Goal: Task Accomplishment & Management: Manage account settings

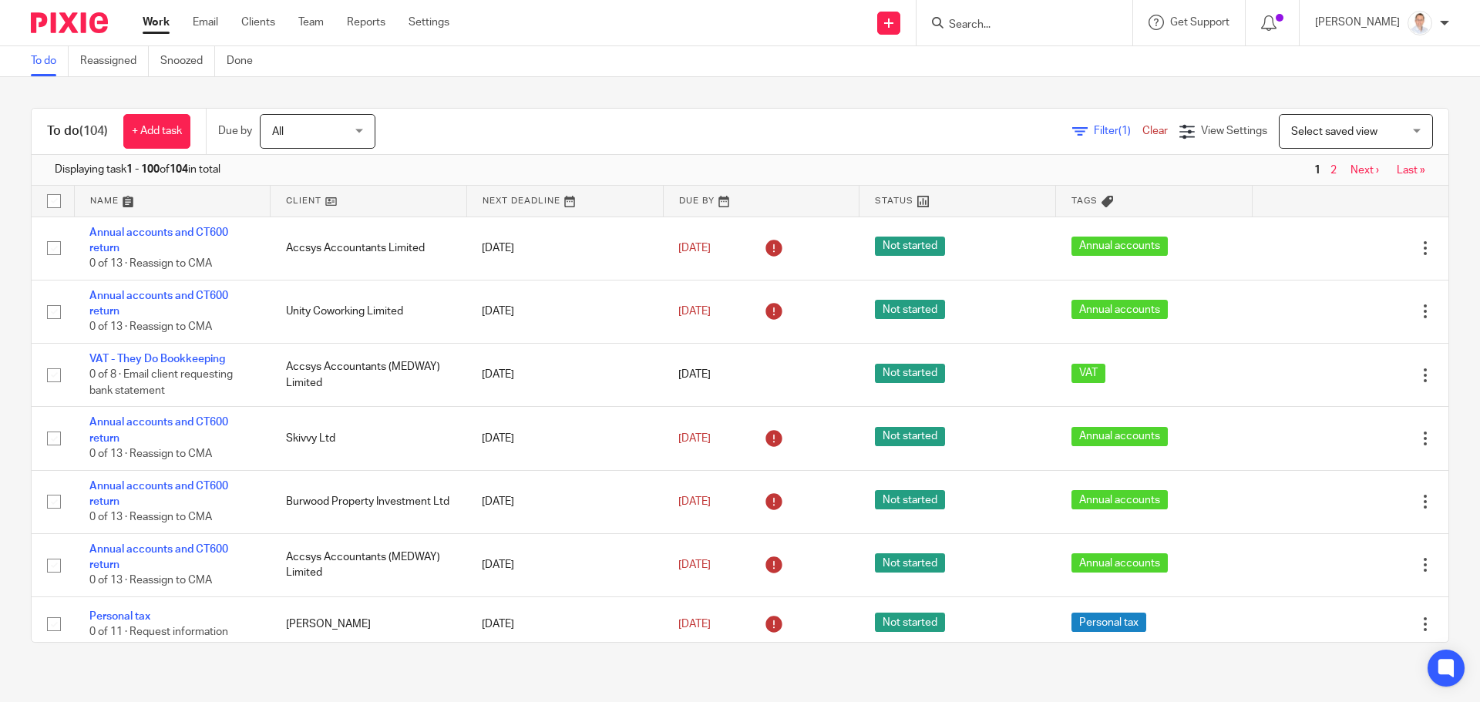
click at [1119, 131] on span "(1)" at bounding box center [1125, 131] width 12 height 11
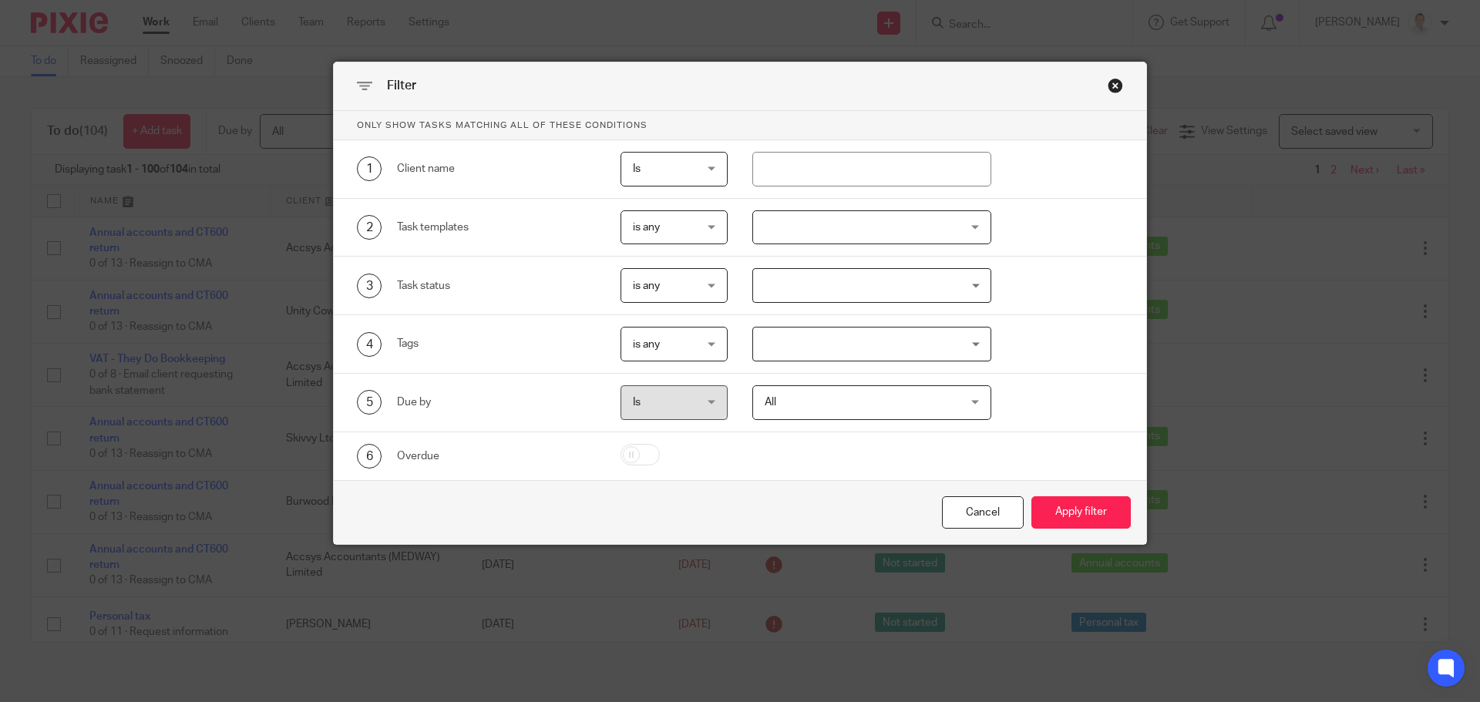
click at [799, 397] on span "All" at bounding box center [855, 402] width 181 height 32
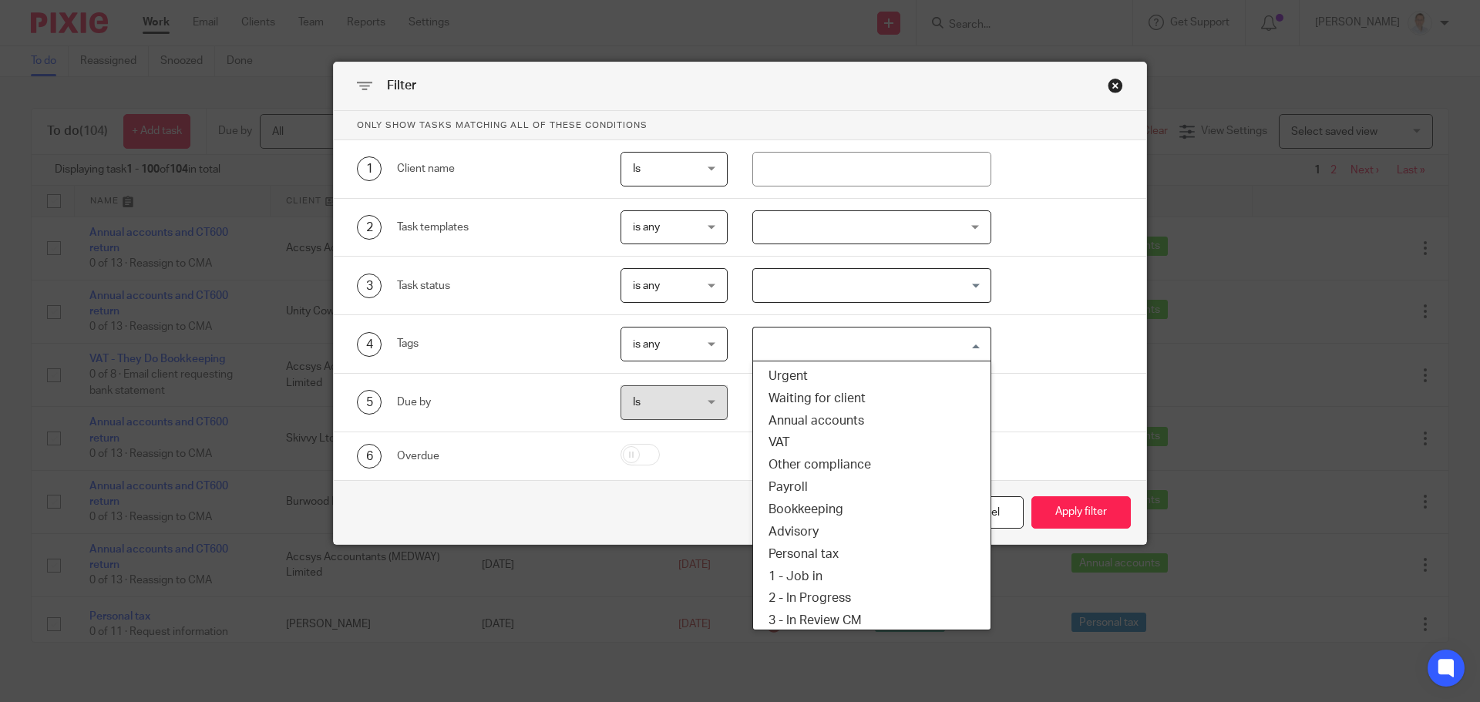
click at [800, 347] on input "Search for option" at bounding box center [869, 344] width 228 height 27
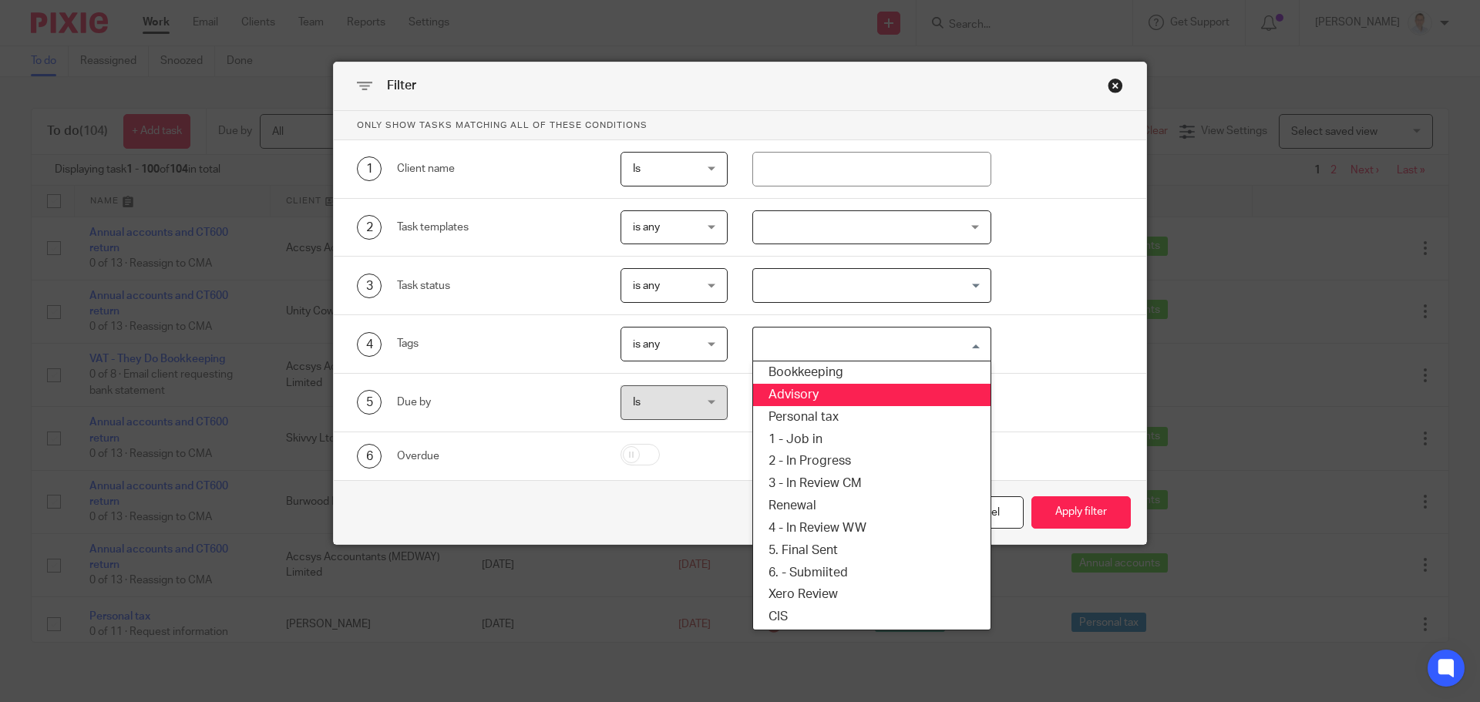
scroll to position [140, 0]
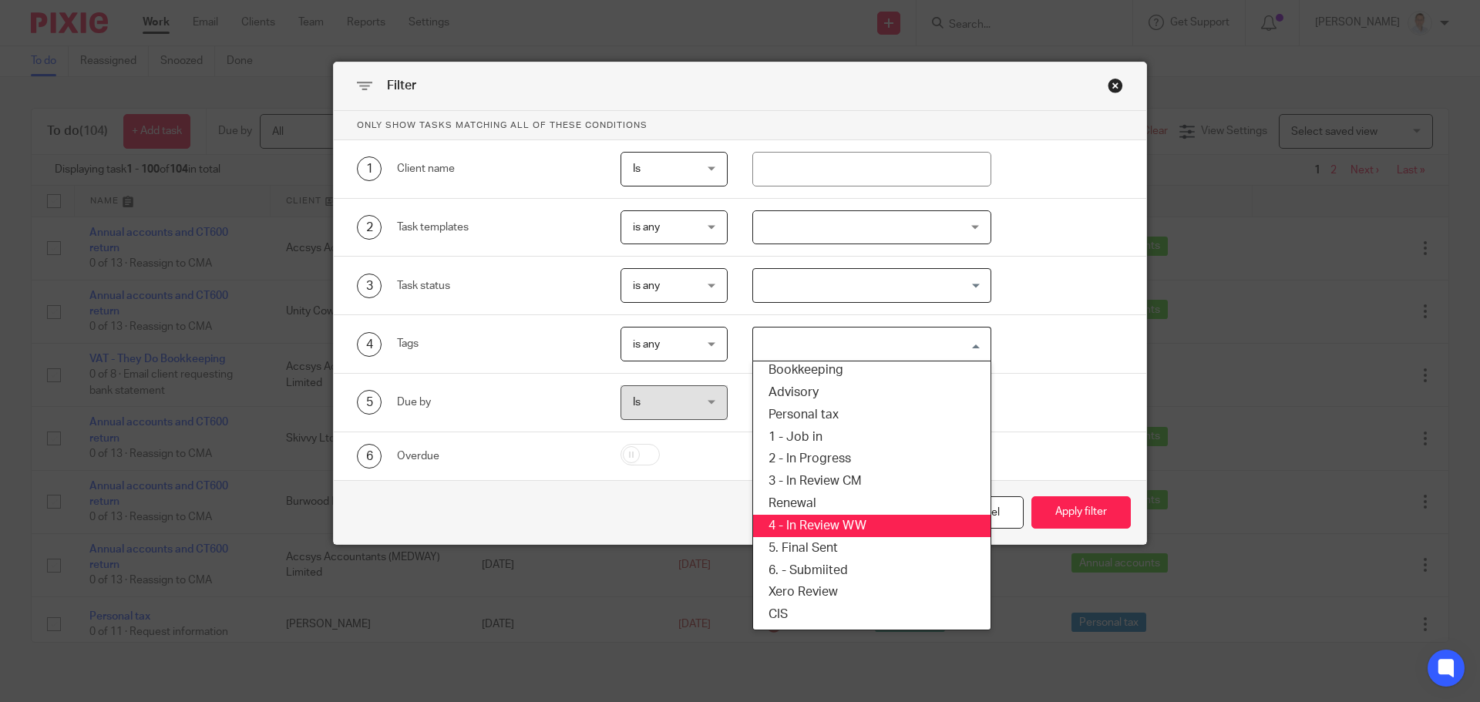
click at [856, 533] on li "4 - In Review WW" at bounding box center [872, 526] width 238 height 22
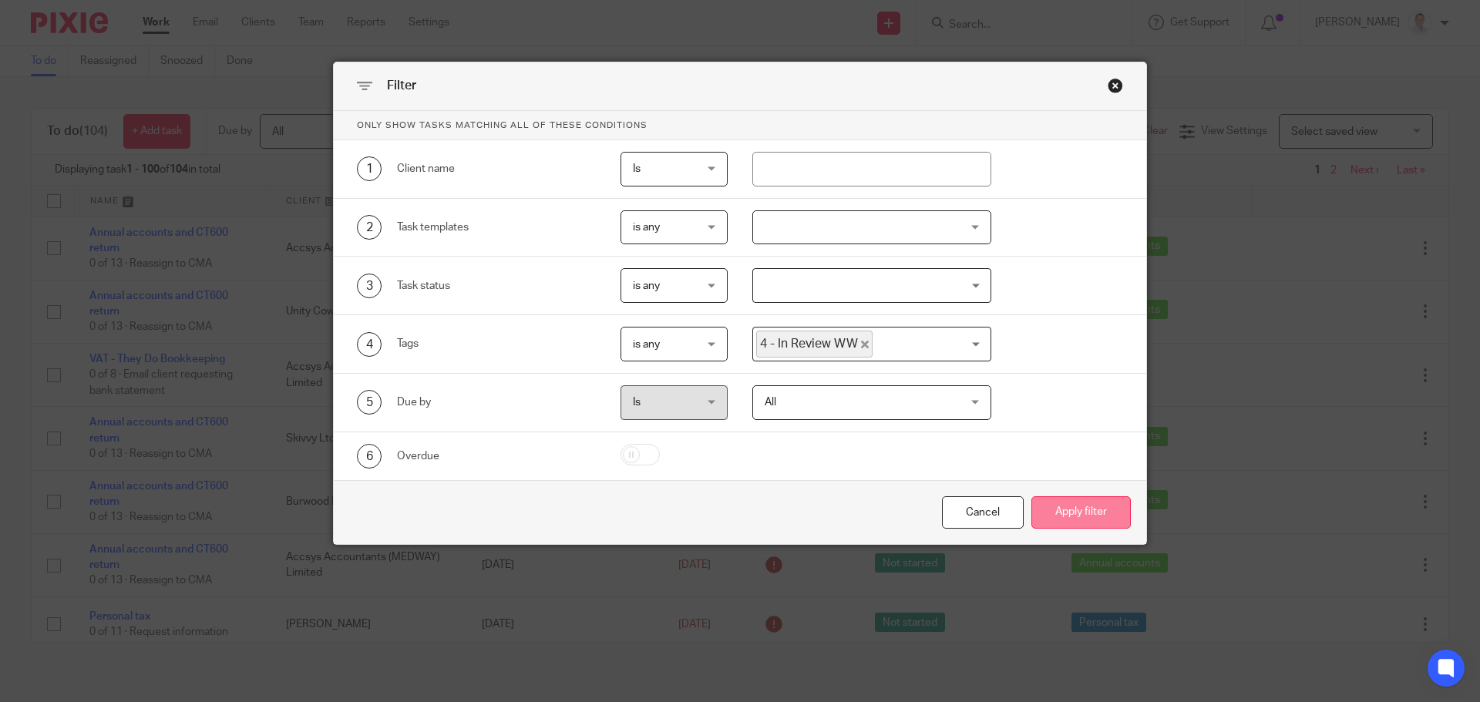
click at [1090, 511] on button "Apply filter" at bounding box center [1080, 512] width 99 height 33
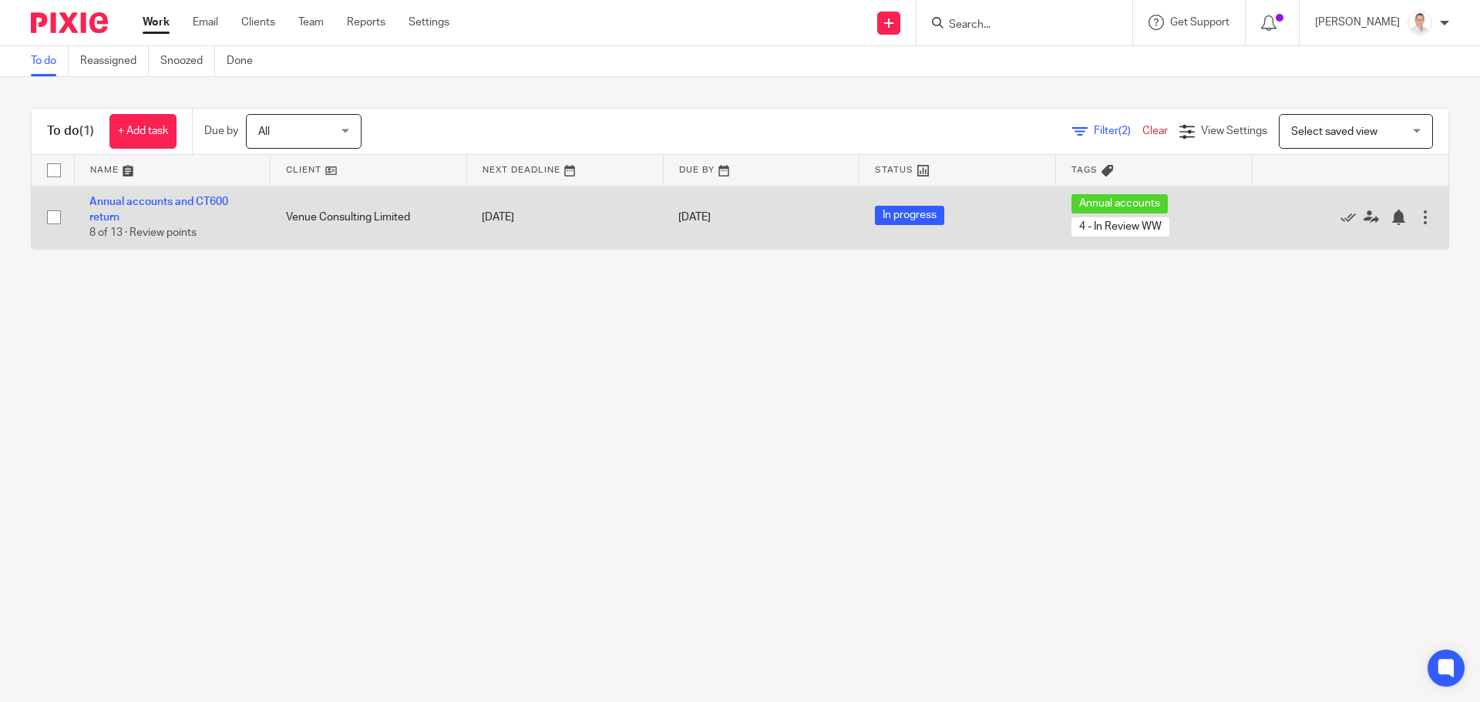
drag, startPoint x: 171, startPoint y: 199, endPoint x: 223, endPoint y: 241, distance: 66.8
click at [171, 199] on link "Annual accounts and CT600 return" at bounding box center [158, 210] width 139 height 26
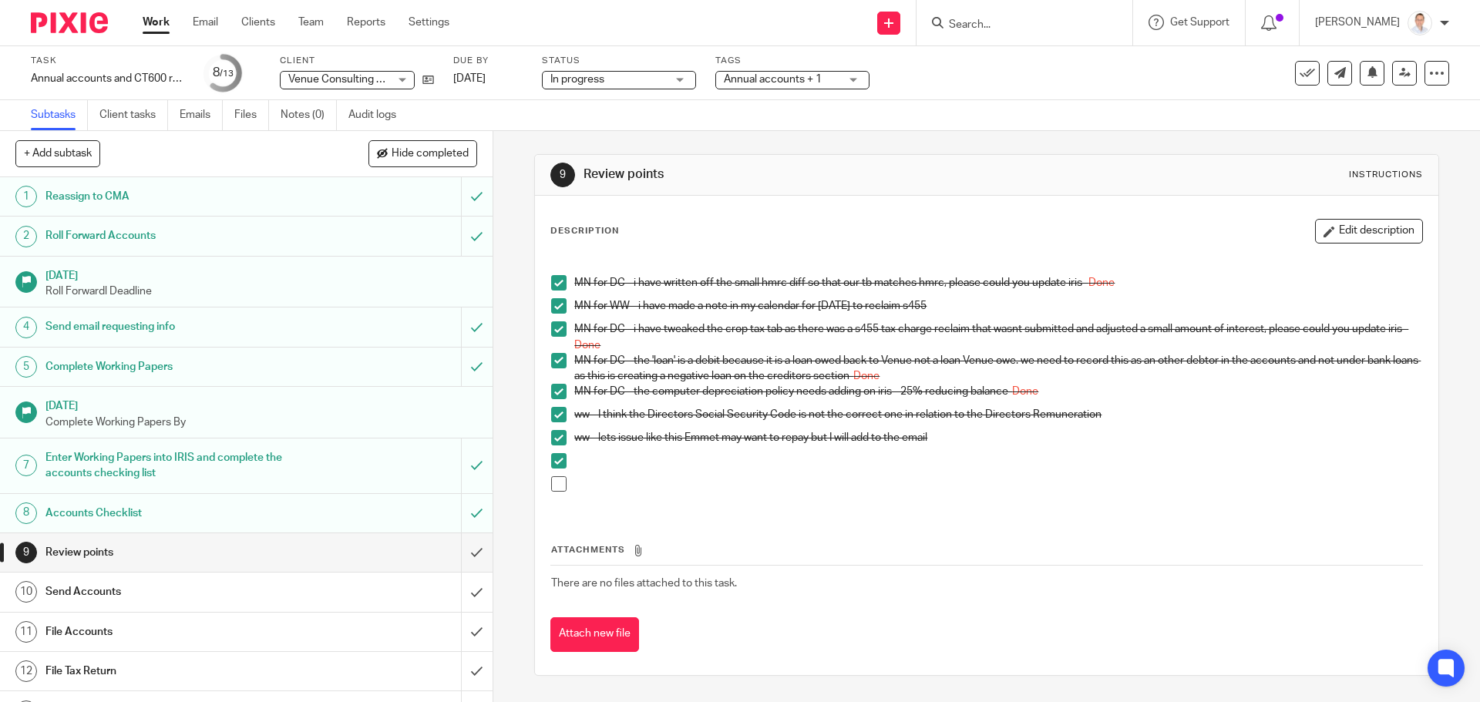
click at [657, 73] on span "In progress" at bounding box center [608, 80] width 116 height 16
click at [802, 79] on span "Annual accounts + 1" at bounding box center [773, 79] width 98 height 11
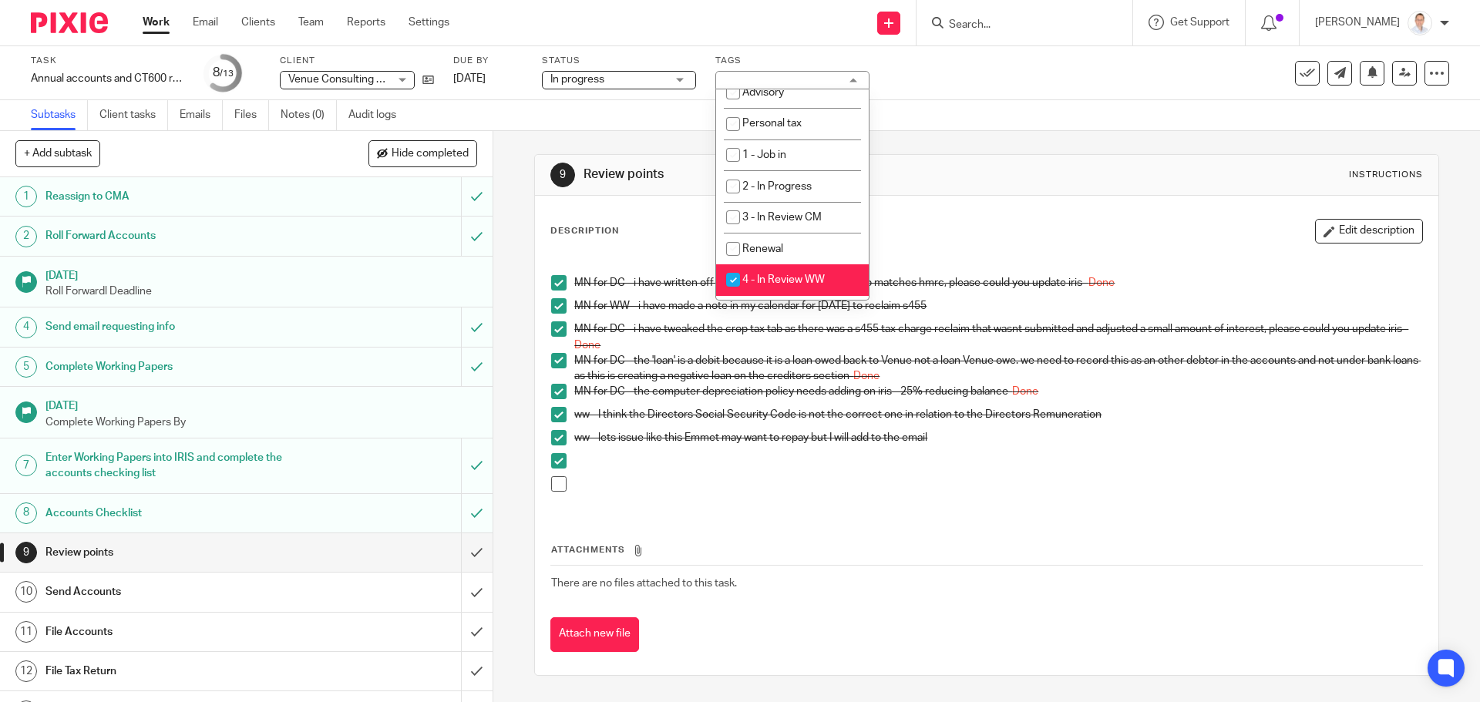
scroll to position [308, 0]
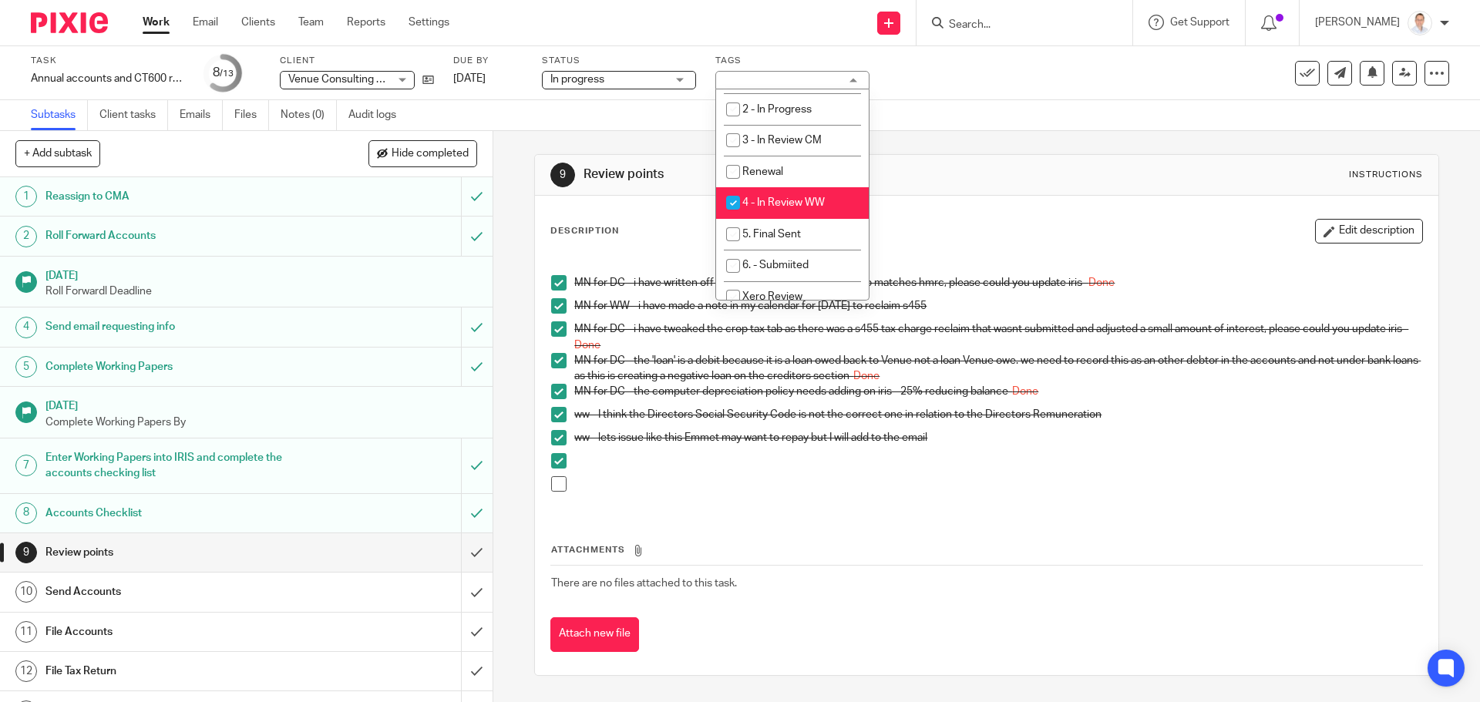
click at [776, 207] on span "4 - In Review WW" at bounding box center [783, 202] width 82 height 11
checkbox input "false"
click at [782, 226] on li "5. Final Sent" at bounding box center [792, 235] width 153 height 32
checkbox input "true"
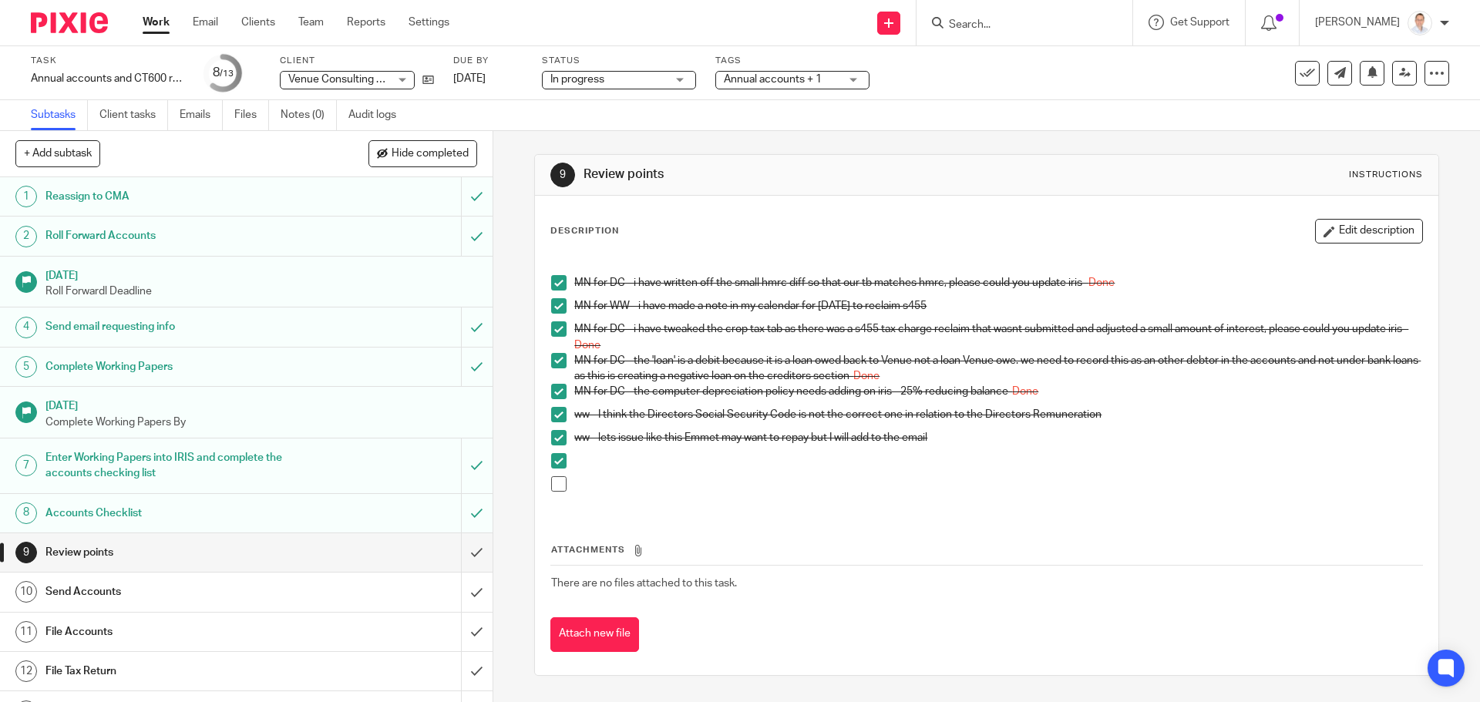
drag, startPoint x: 1100, startPoint y: 193, endPoint x: 1118, endPoint y: 189, distance: 18.1
click at [1102, 193] on div "9 Review points Instructions" at bounding box center [986, 175] width 903 height 41
click at [1399, 78] on icon at bounding box center [1405, 73] width 12 height 12
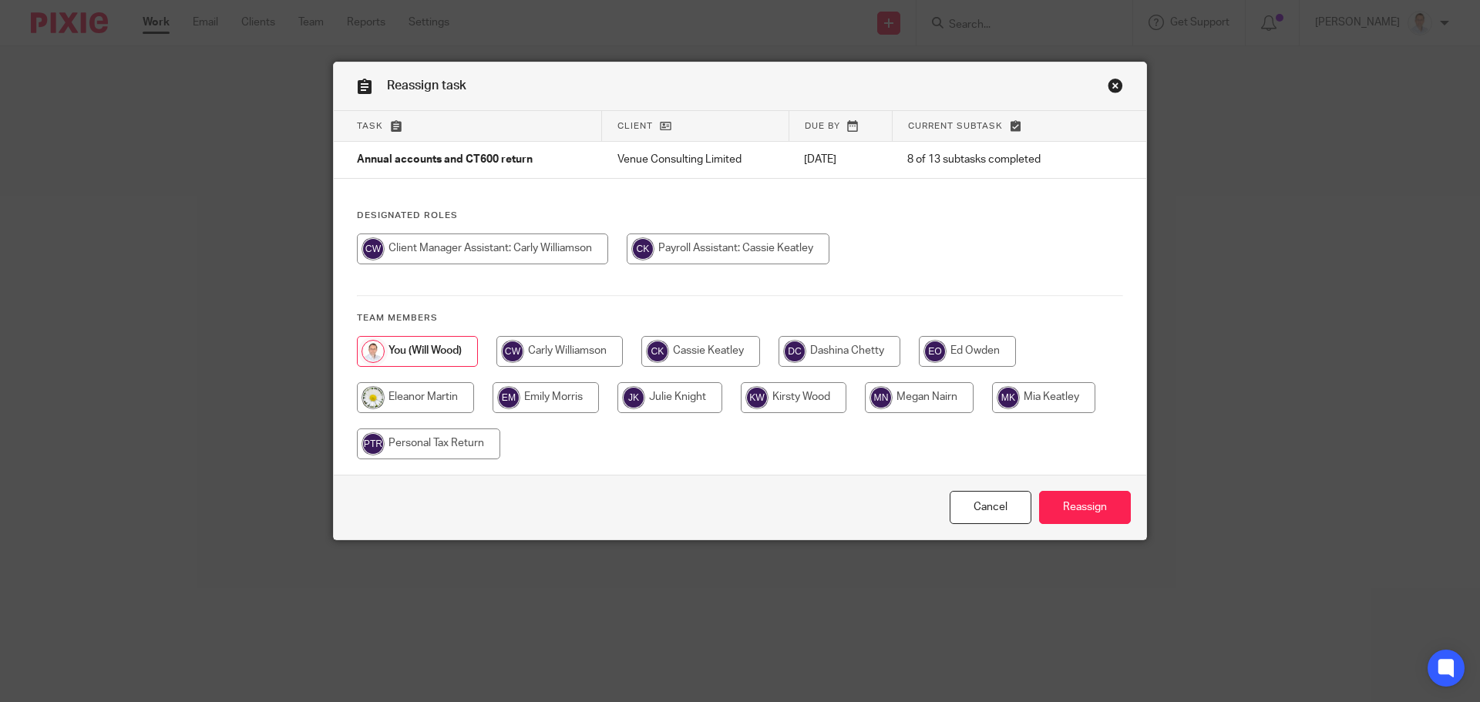
click at [548, 357] on input "radio" at bounding box center [559, 351] width 126 height 31
radio input "true"
click at [1050, 511] on input "Reassign" at bounding box center [1085, 507] width 92 height 33
